Goal: Information Seeking & Learning: Learn about a topic

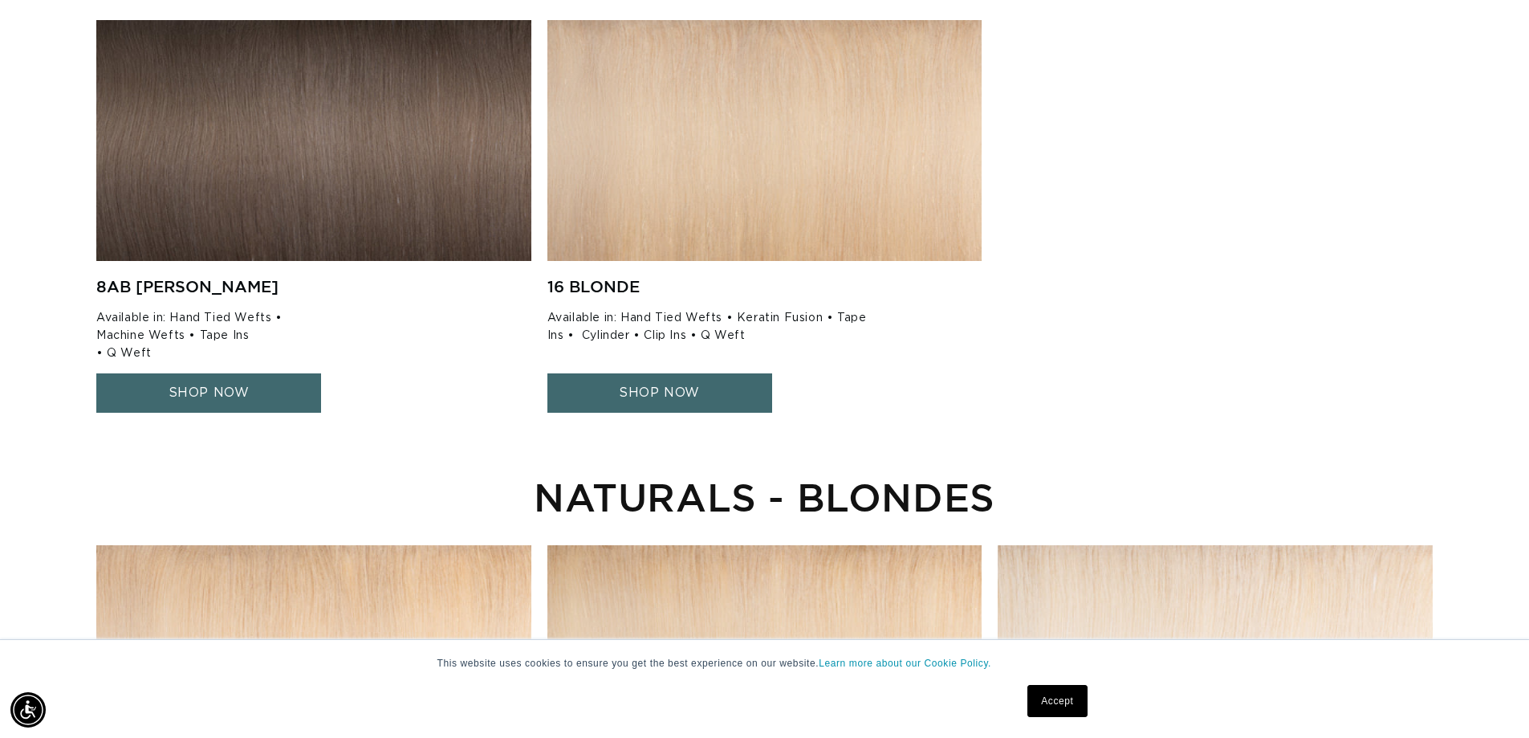
scroll to position [2729, 0]
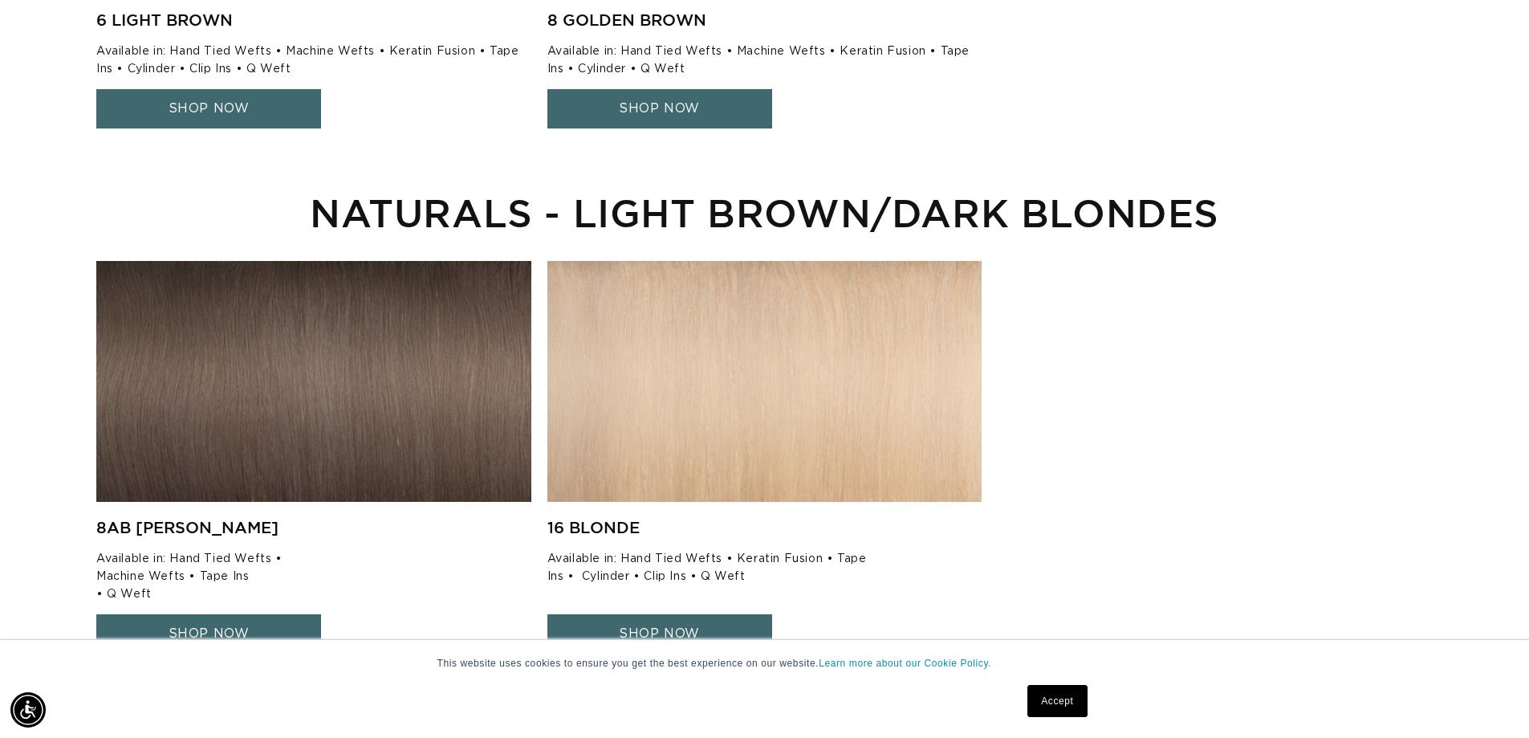
click at [729, 197] on h3 "NATURALS - LIGHT BROWN/DARK BLONDES" at bounding box center [764, 213] width 1336 height 32
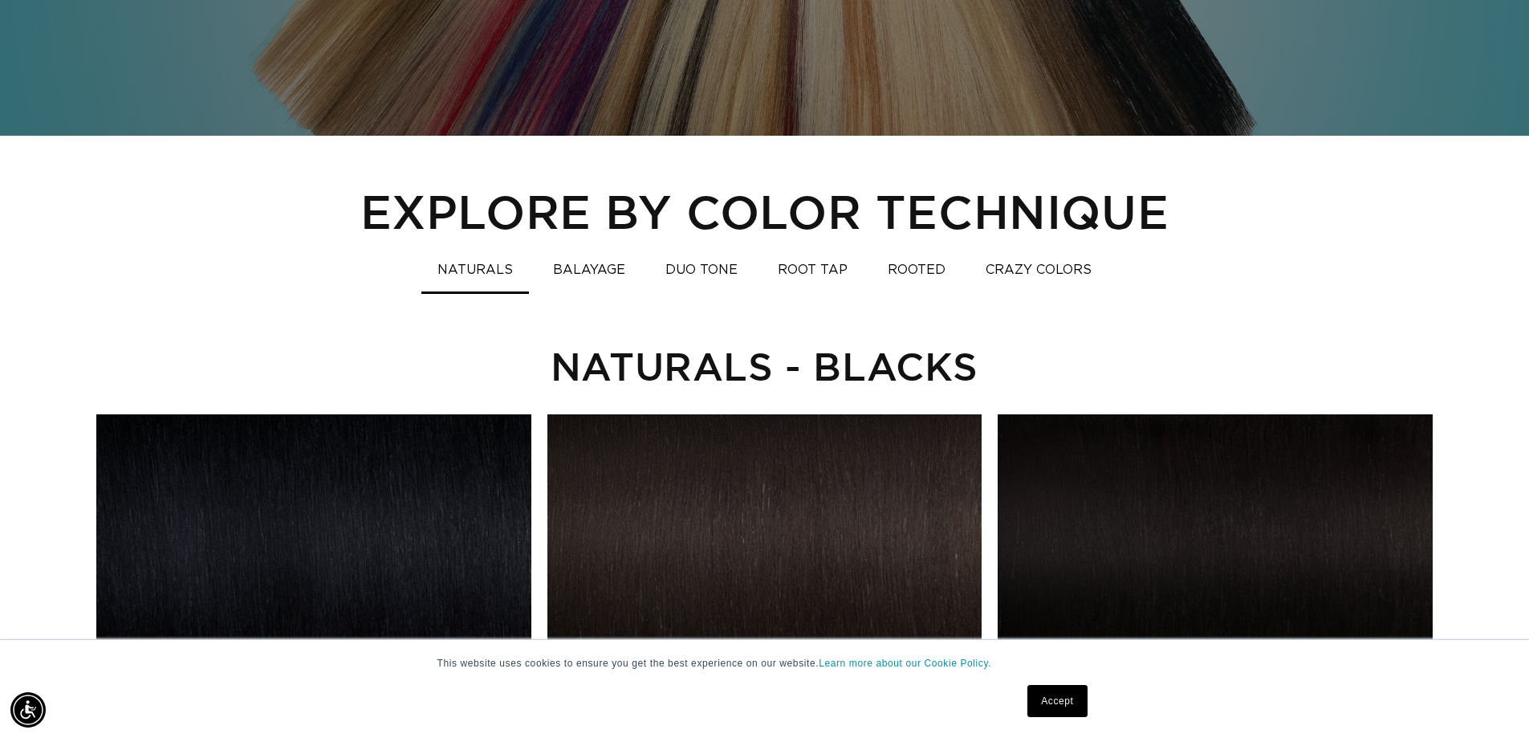
scroll to position [963, 0]
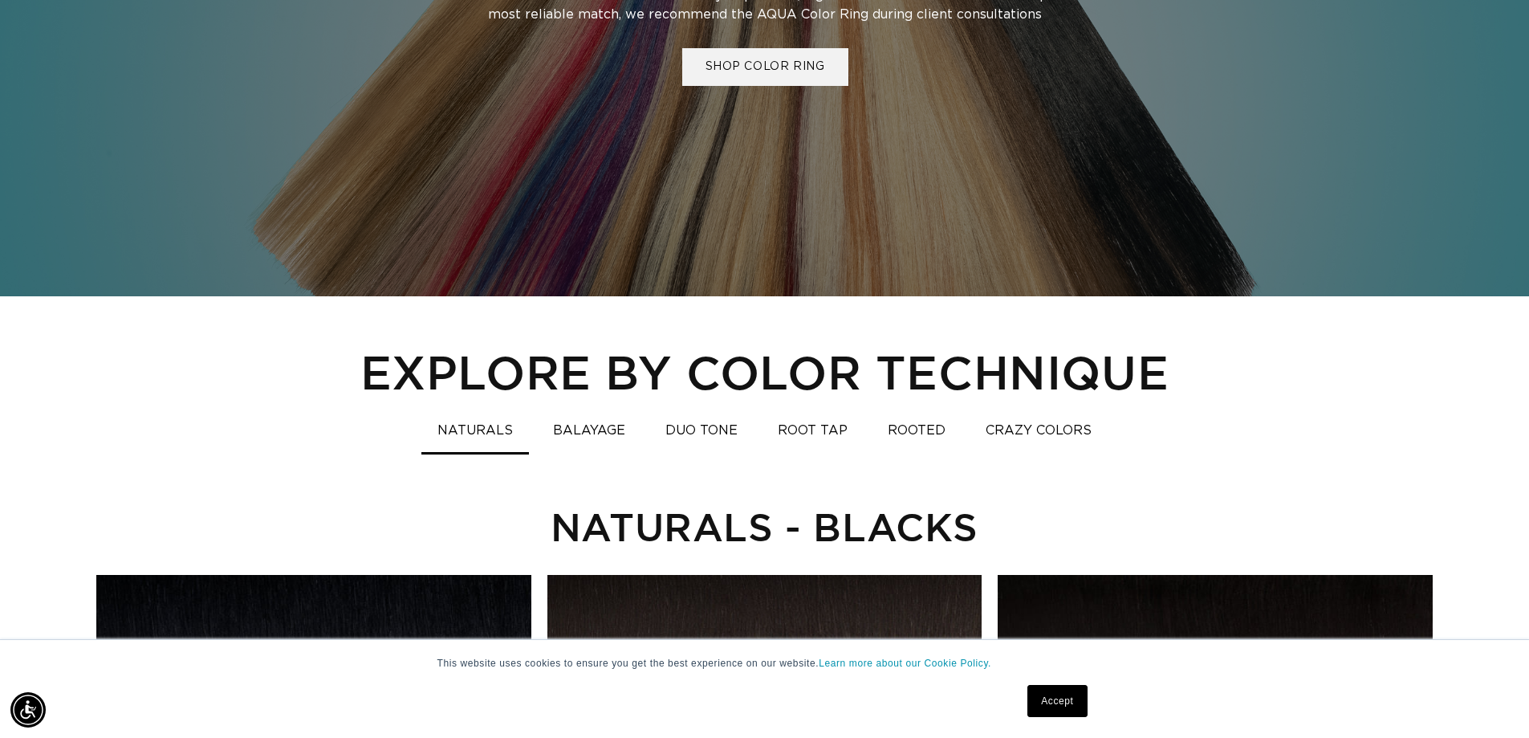
click at [839, 433] on button "ROOT TAP" at bounding box center [813, 430] width 102 height 31
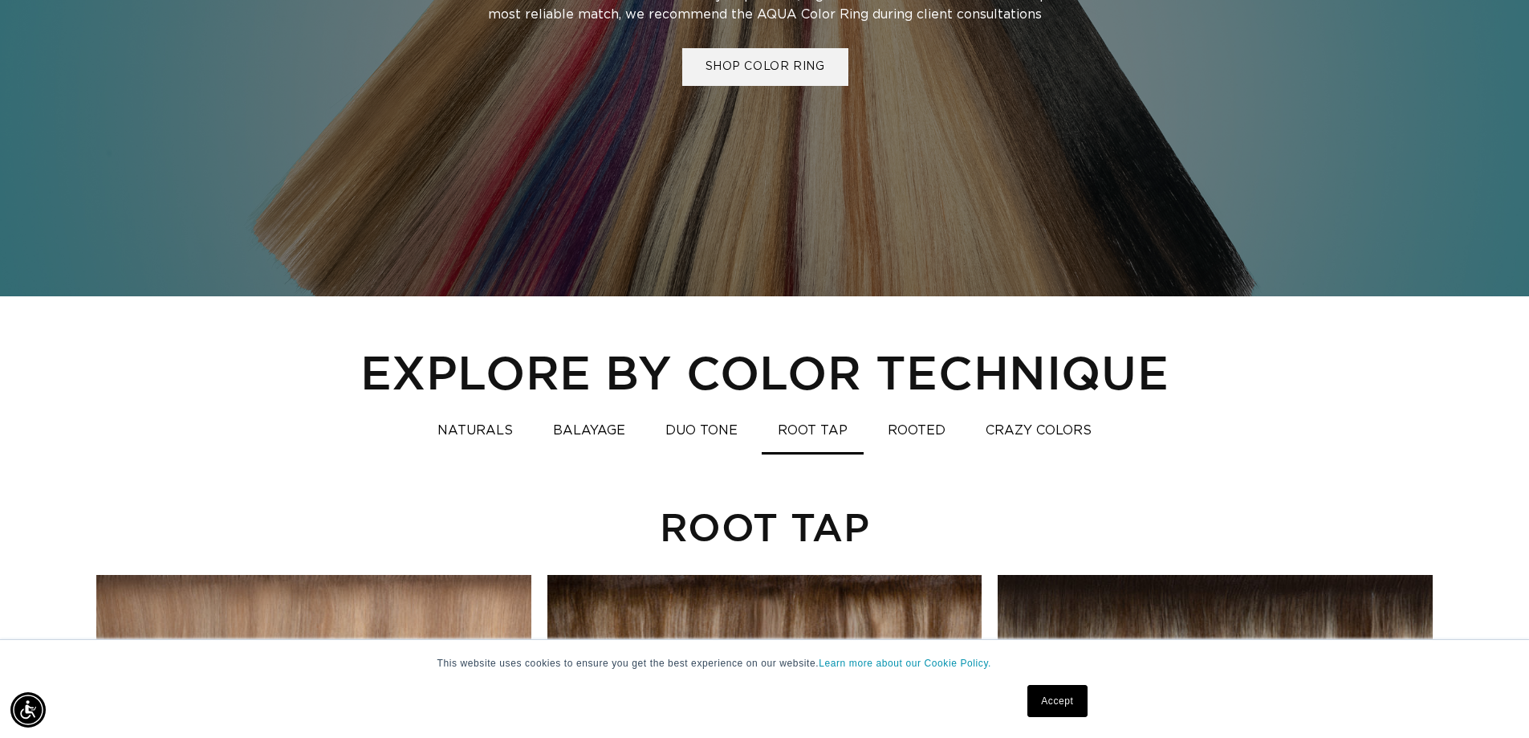
click at [928, 430] on button "ROOTED" at bounding box center [917, 430] width 90 height 31
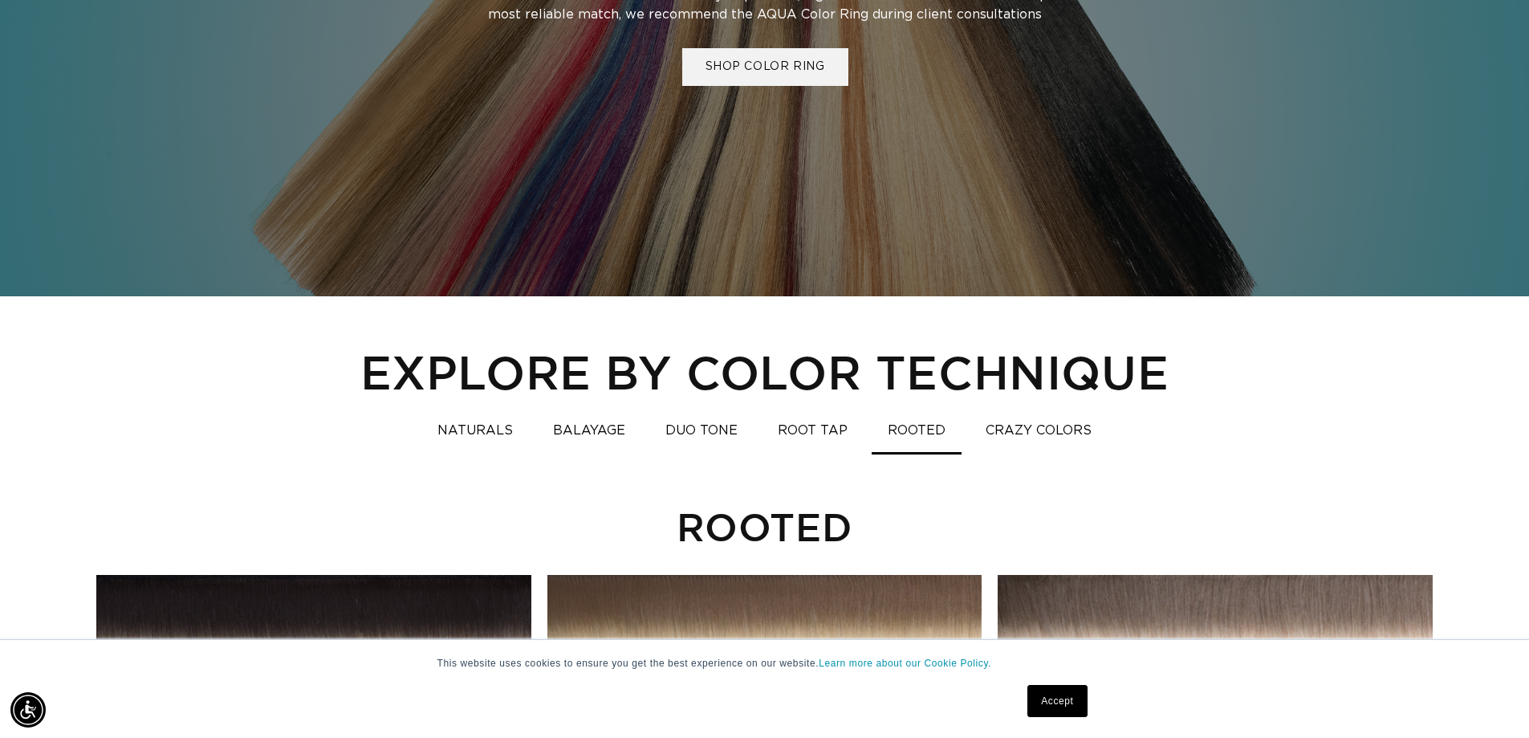
scroll to position [883, 0]
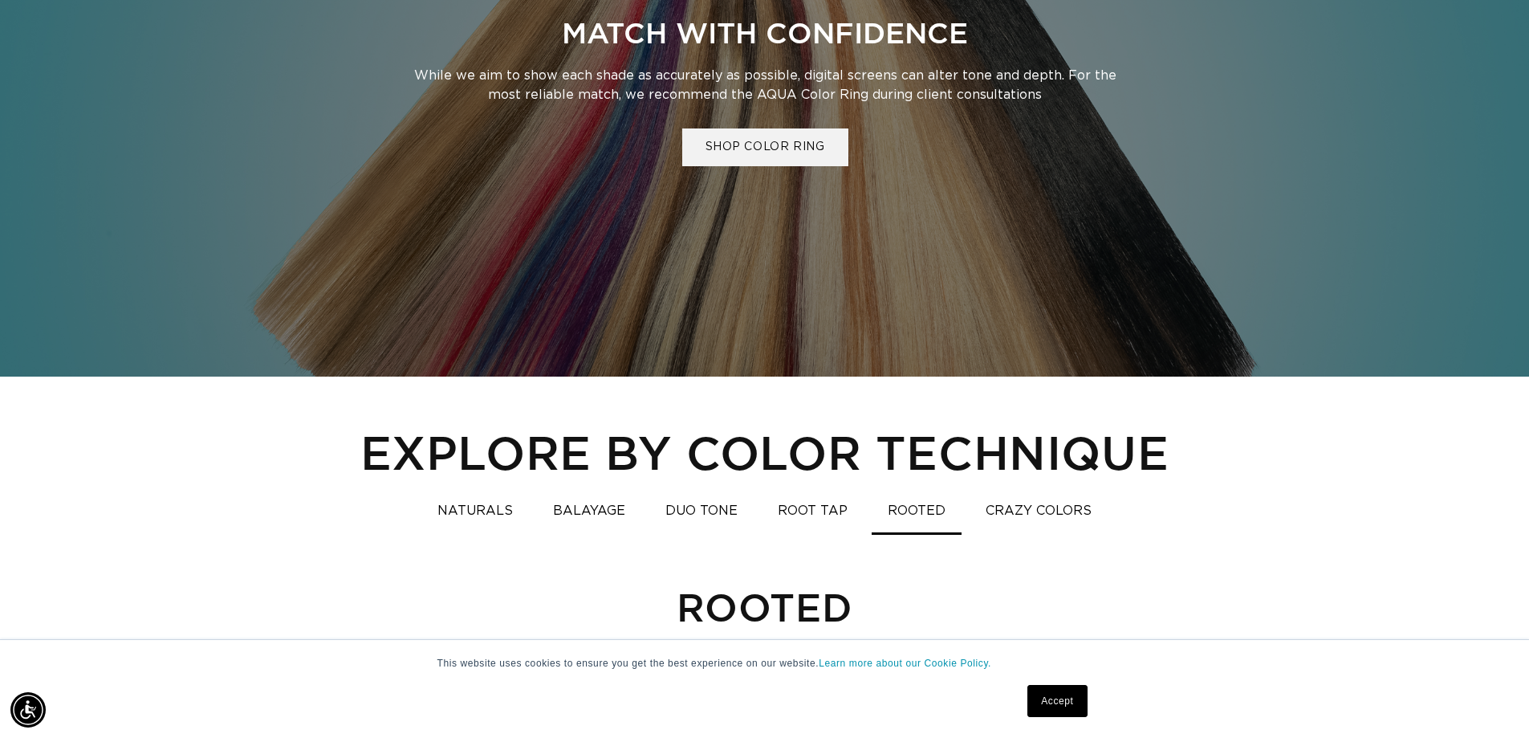
click at [807, 505] on button "ROOT TAP" at bounding box center [813, 510] width 102 height 31
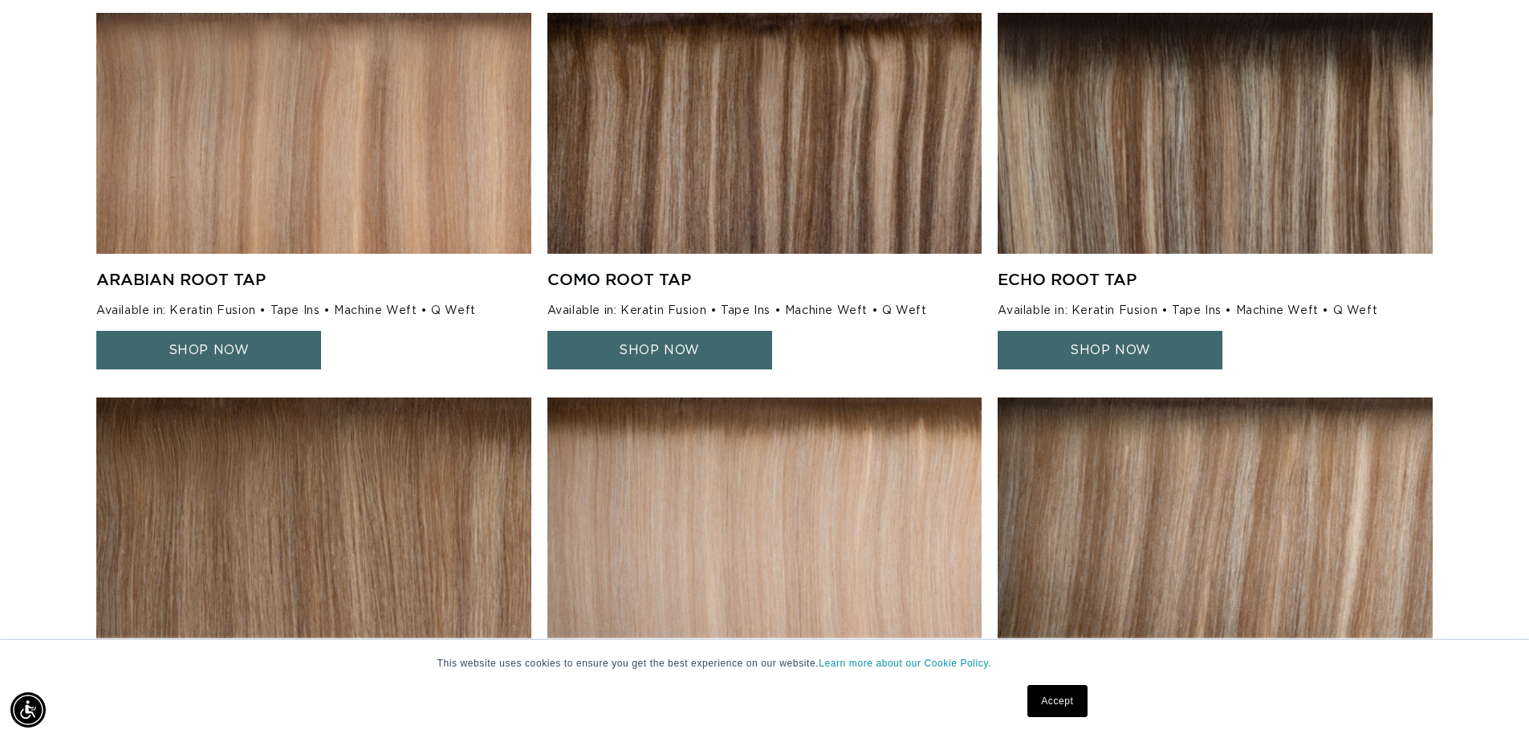
scroll to position [1445, 0]
